Goal: Navigation & Orientation: Find specific page/section

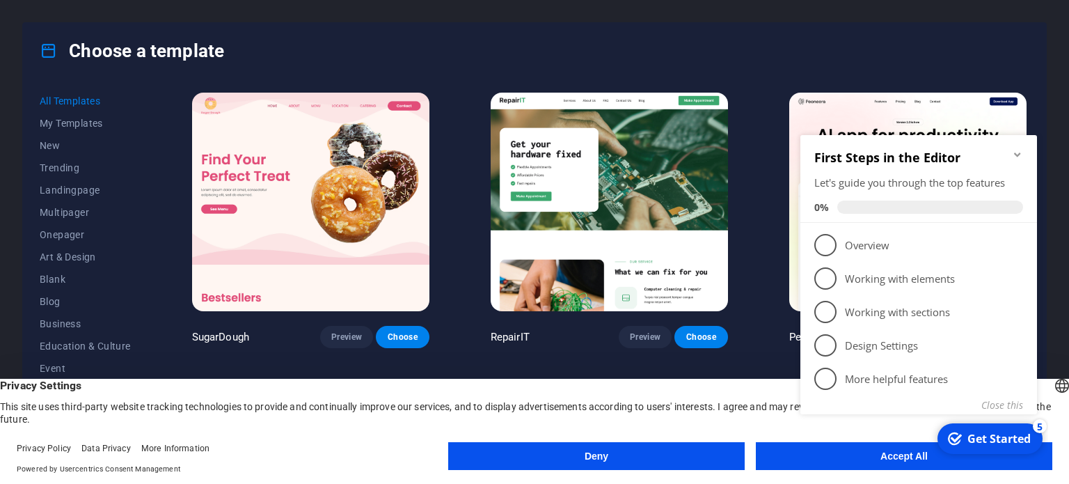
scroll to position [139, 0]
click at [693, 459] on button "Deny" at bounding box center [596, 456] width 297 height 28
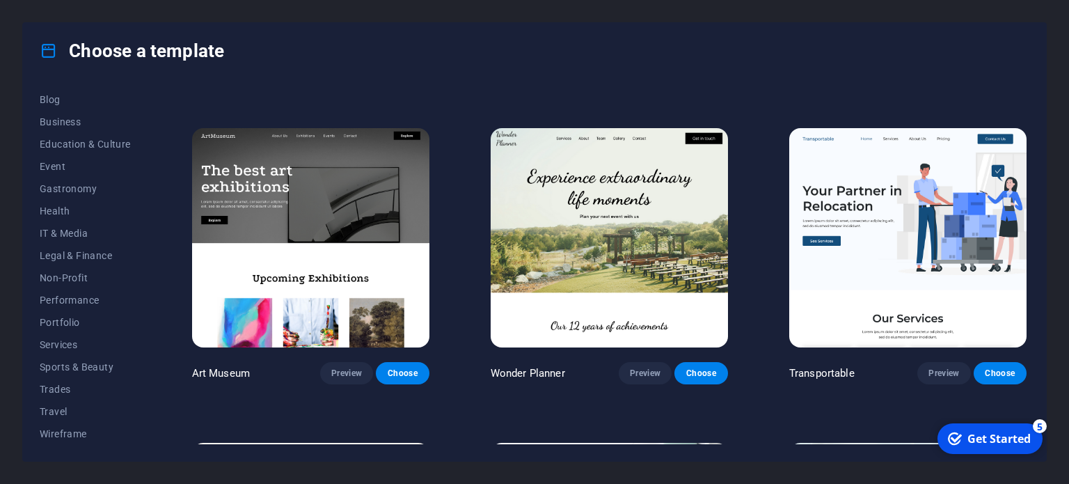
scroll to position [0, 0]
